Goal: Task Accomplishment & Management: Manage account settings

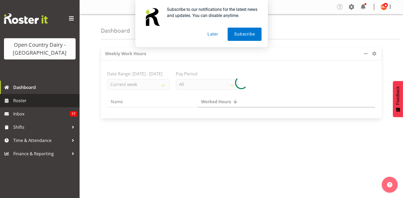
click at [27, 102] on span "Roster" at bounding box center [45, 101] width 64 height 8
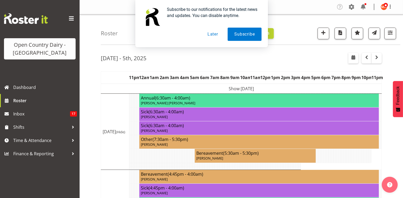
click at [212, 35] on button "Later" at bounding box center [213, 34] width 24 height 13
click at [213, 34] on button "Later" at bounding box center [213, 34] width 24 height 13
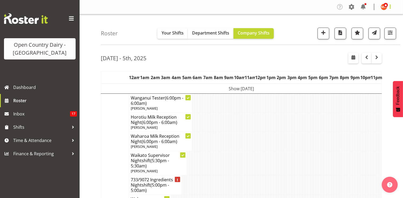
click at [392, 8] on span at bounding box center [391, 6] width 6 height 6
click at [373, 29] on link "Log Out" at bounding box center [368, 28] width 51 height 10
